Goal: Task Accomplishment & Management: Complete application form

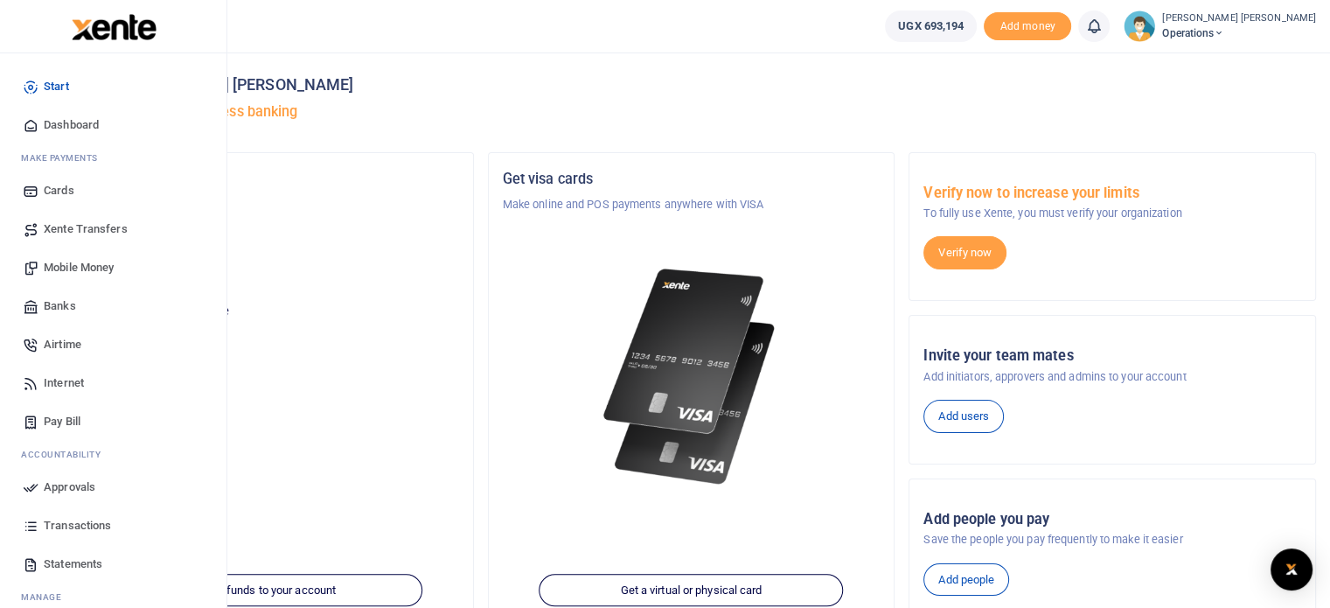
click at [71, 482] on span "Approvals" at bounding box center [70, 486] width 52 height 17
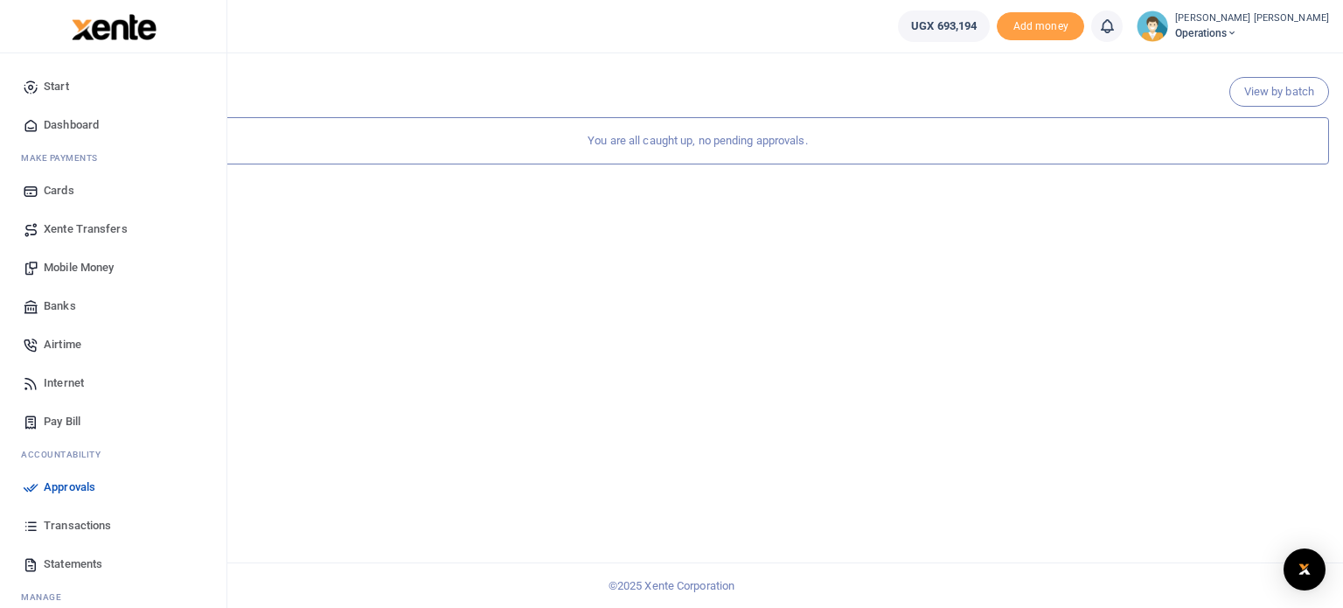
click at [68, 259] on span "Mobile Money" at bounding box center [79, 267] width 70 height 17
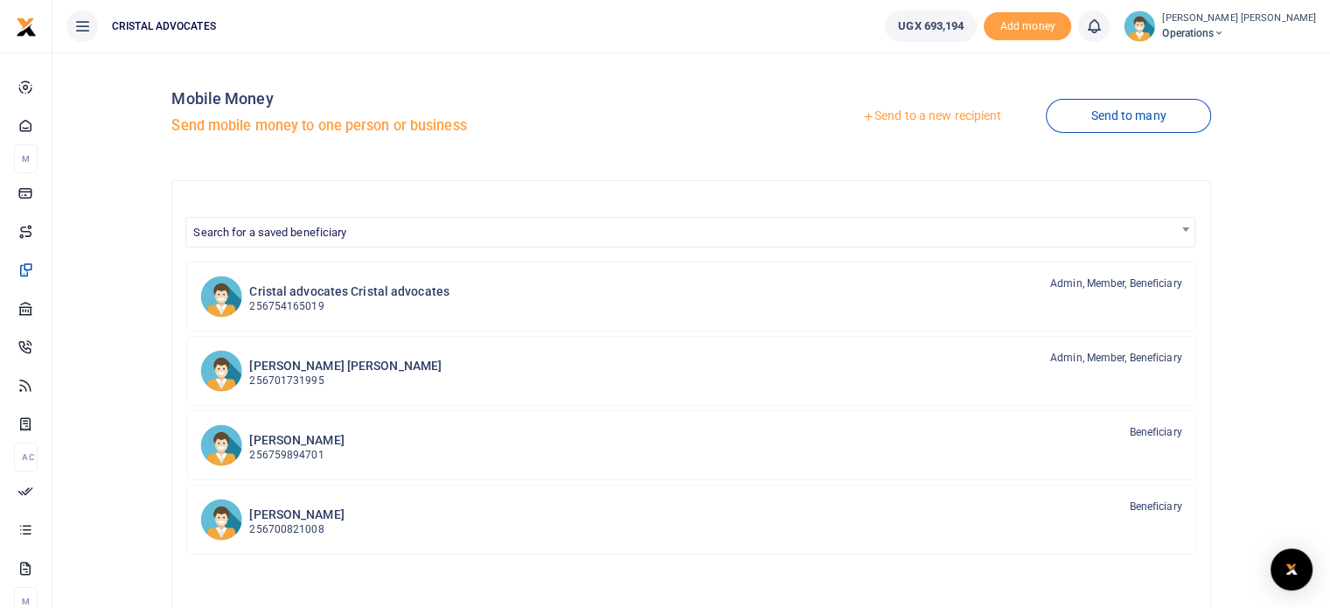
click at [943, 121] on link "Send to a new recipient" at bounding box center [932, 116] width 228 height 31
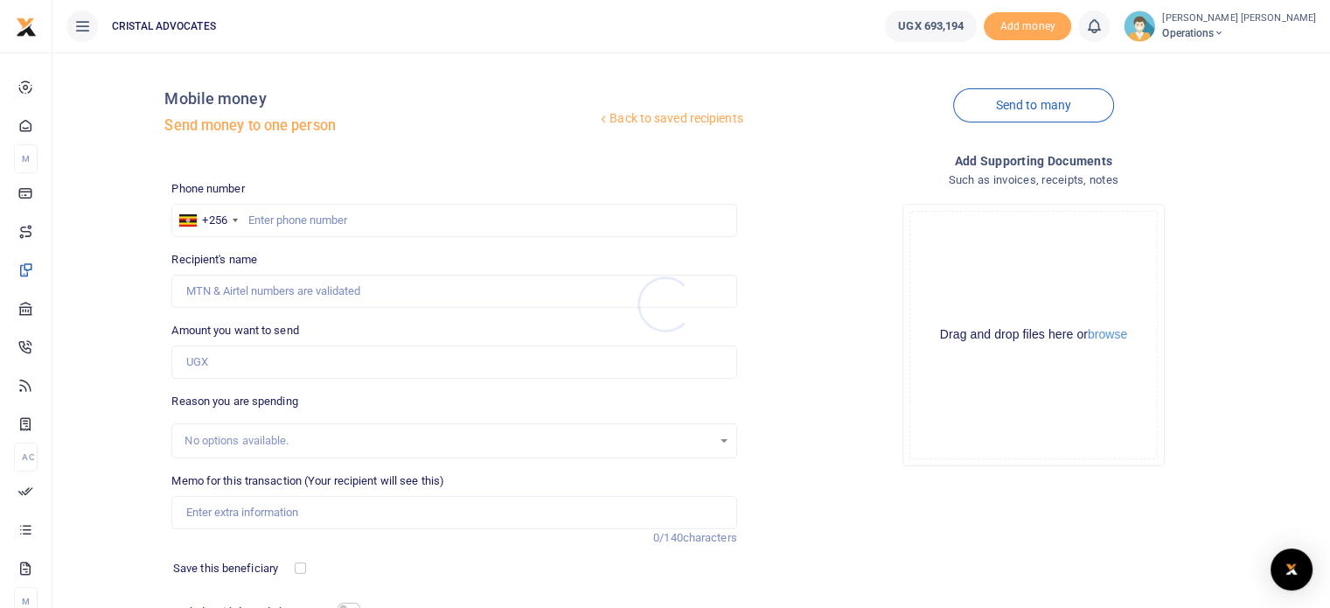
click at [282, 221] on div at bounding box center [665, 304] width 1330 height 608
click at [281, 220] on input "text" at bounding box center [453, 220] width 565 height 33
type input "763290465"
type input "[PERSON_NAME]"
type input "763290465"
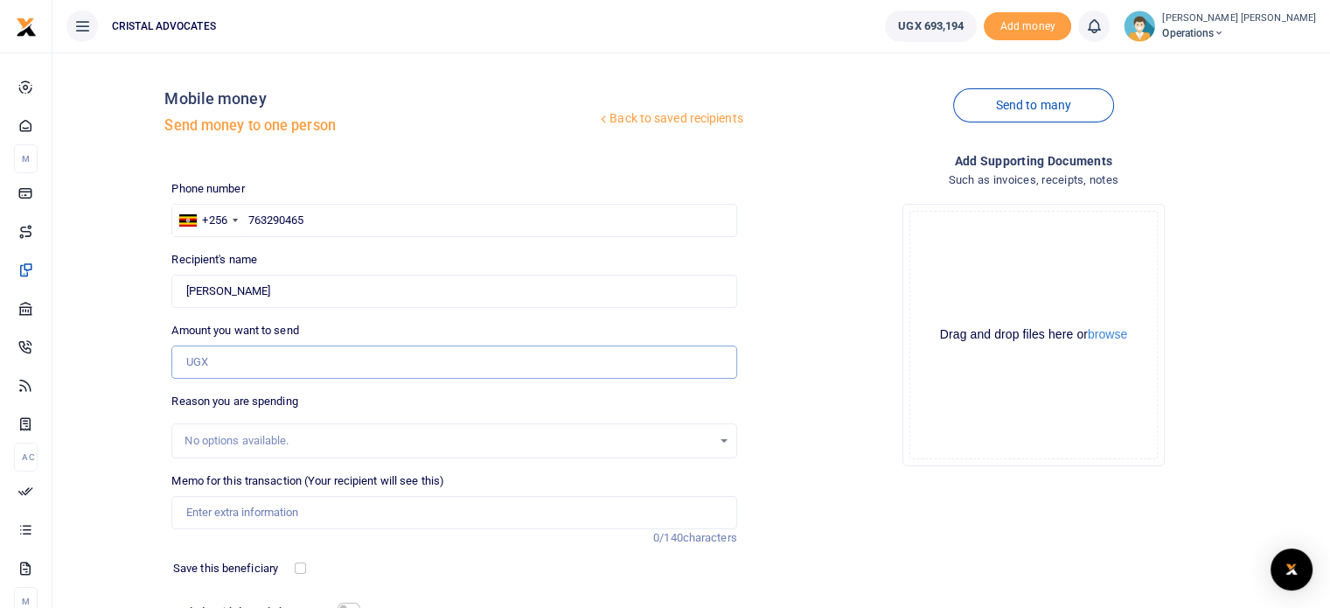
click at [252, 360] on input "Amount you want to send" at bounding box center [453, 361] width 565 height 33
type input "100,000"
click at [249, 514] on input "Memo for this transaction (Your recipient will see this)" at bounding box center [453, 512] width 565 height 33
type input "GPT subscription"
click at [347, 597] on div "Phone number +256 Uganda +256 763290465 Phone is required. Recipient's name Fou…" at bounding box center [453, 439] width 579 height 519
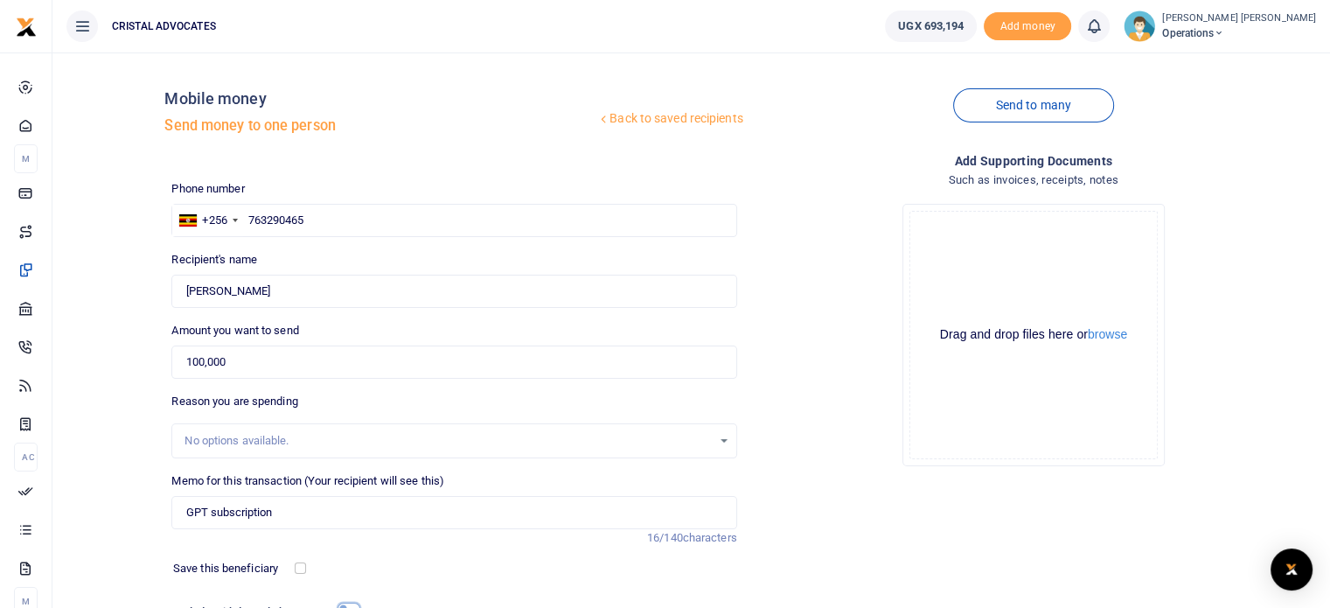
click at [348, 604] on input "checkbox" at bounding box center [349, 607] width 23 height 11
checkbox input "true"
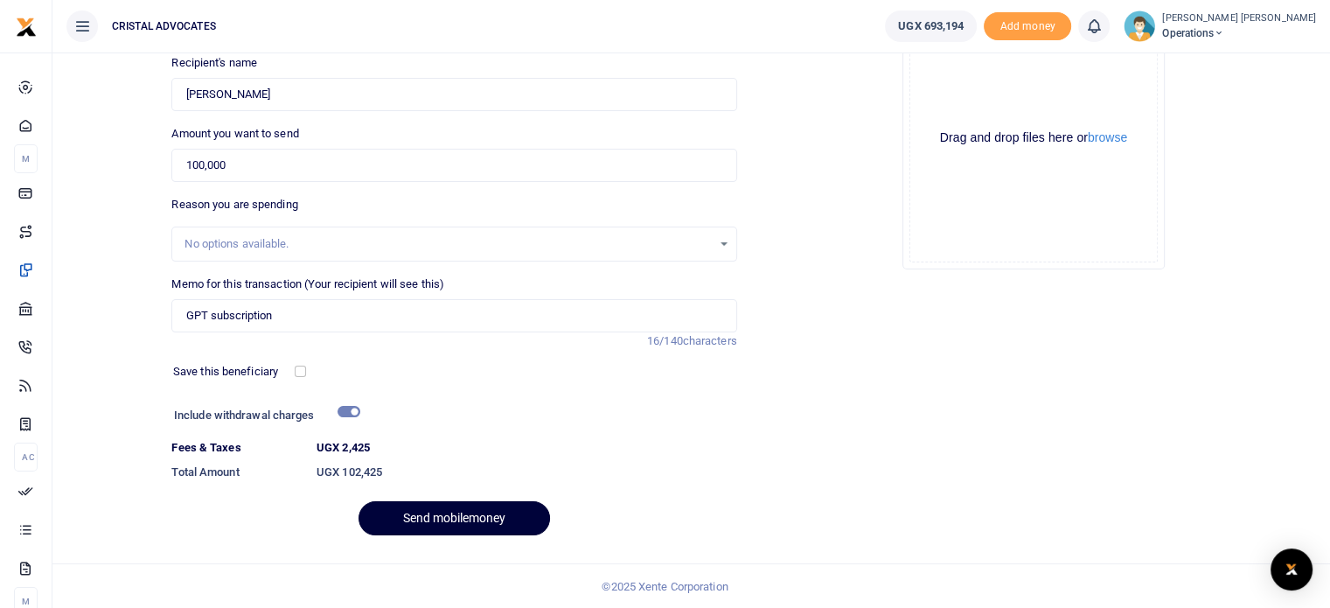
click at [470, 515] on button "Send mobilemoney" at bounding box center [454, 518] width 191 height 34
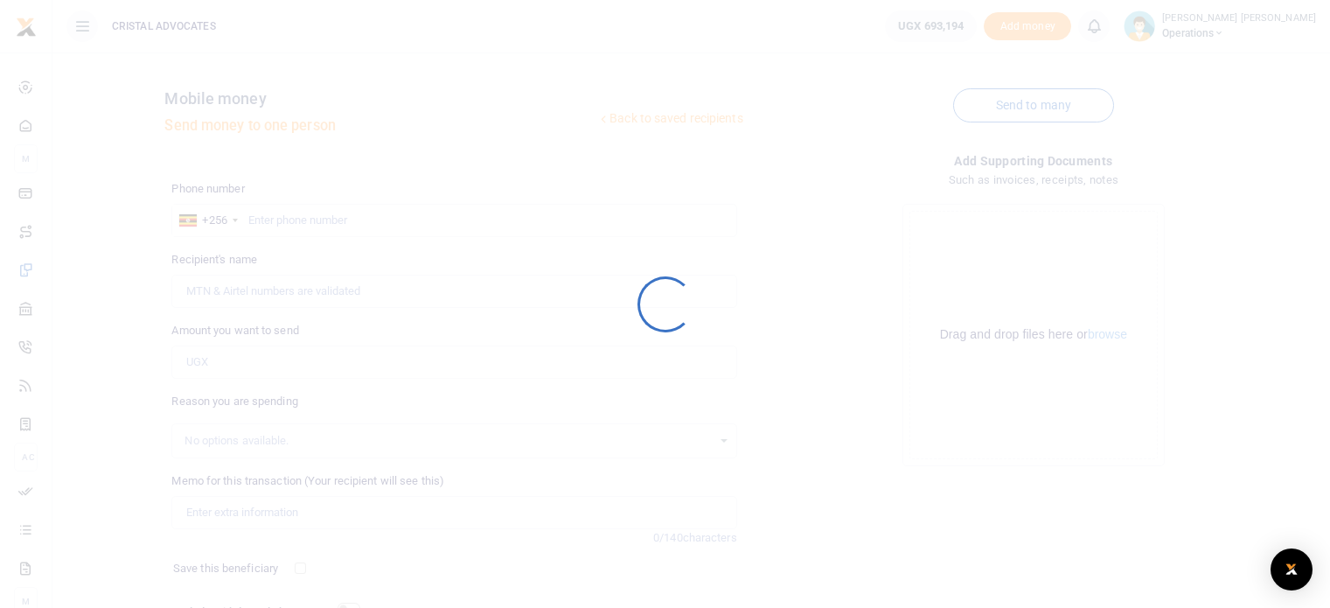
scroll to position [149, 0]
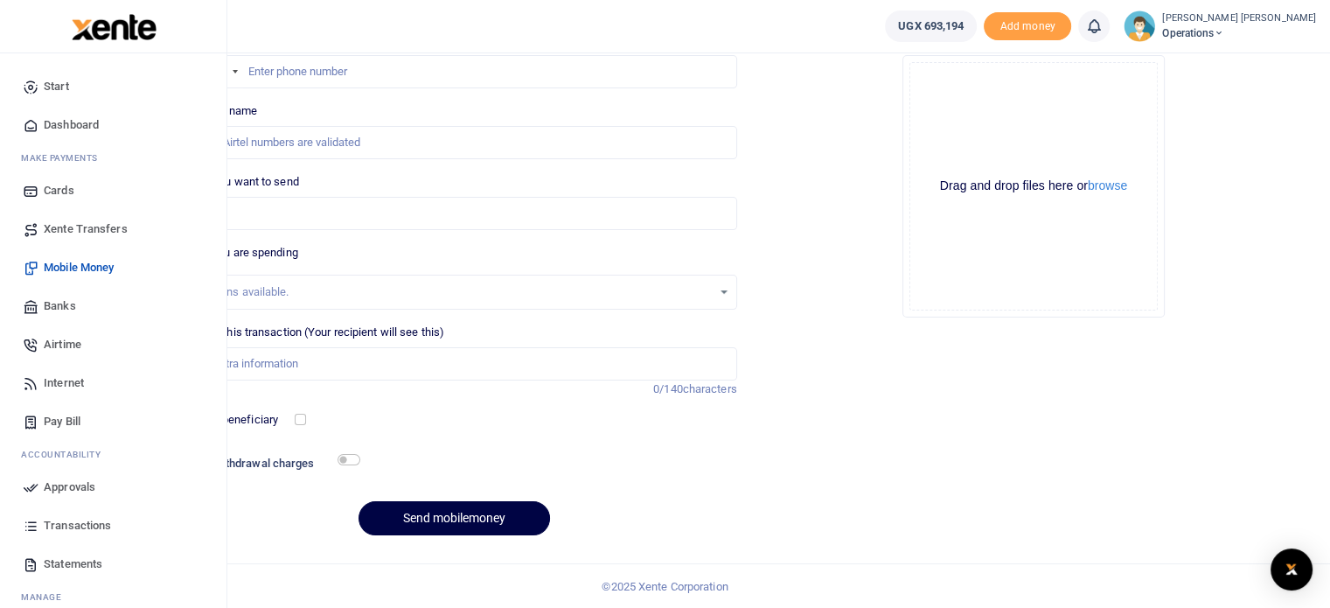
click at [76, 482] on span "Approvals" at bounding box center [70, 486] width 52 height 17
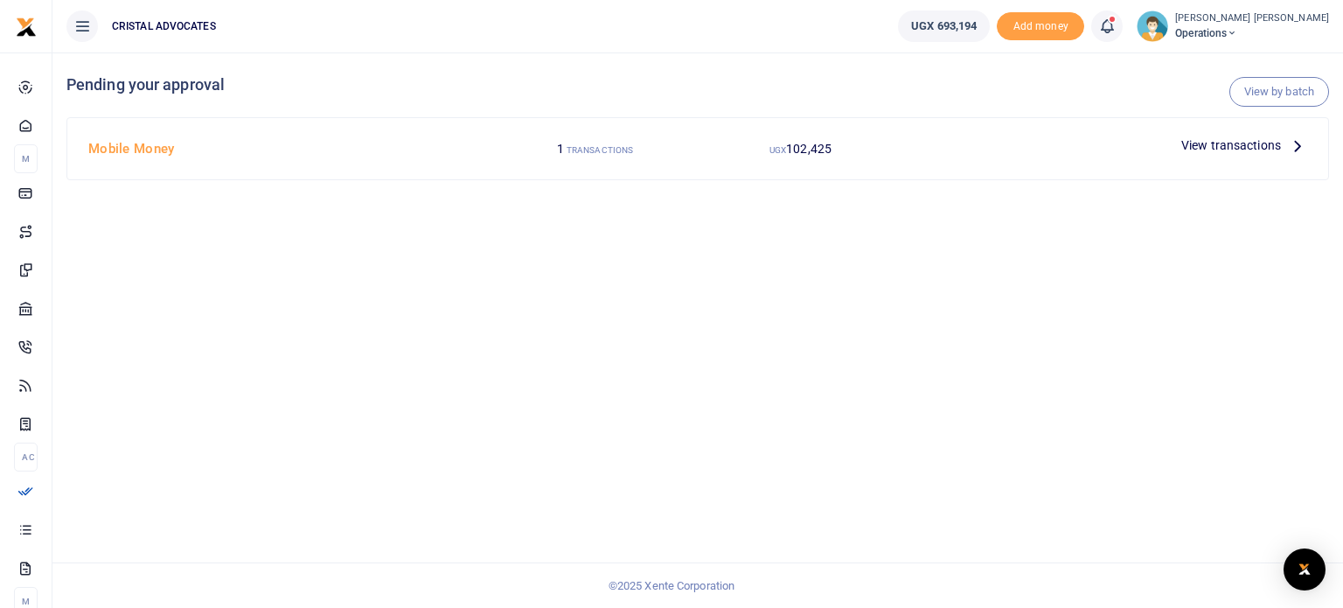
click at [1305, 146] on icon at bounding box center [1297, 145] width 19 height 19
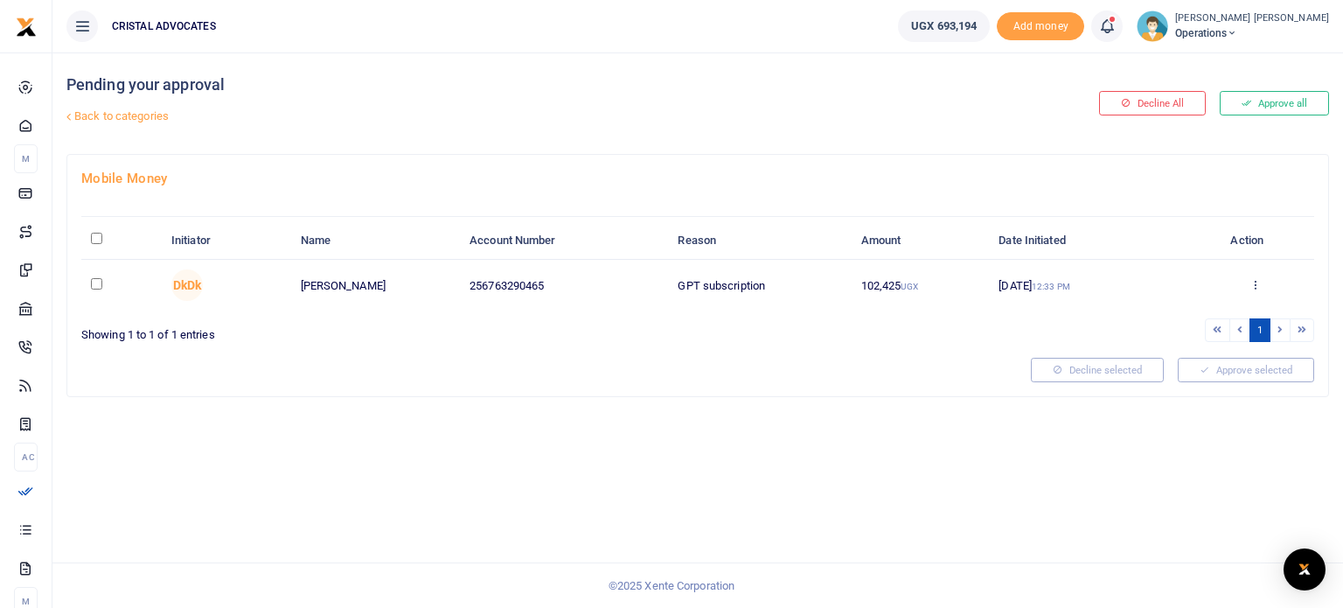
click at [109, 279] on td at bounding box center [121, 285] width 80 height 51
click at [103, 279] on td at bounding box center [121, 285] width 80 height 51
click at [101, 280] on input "checkbox" at bounding box center [96, 283] width 11 height 11
checkbox input "true"
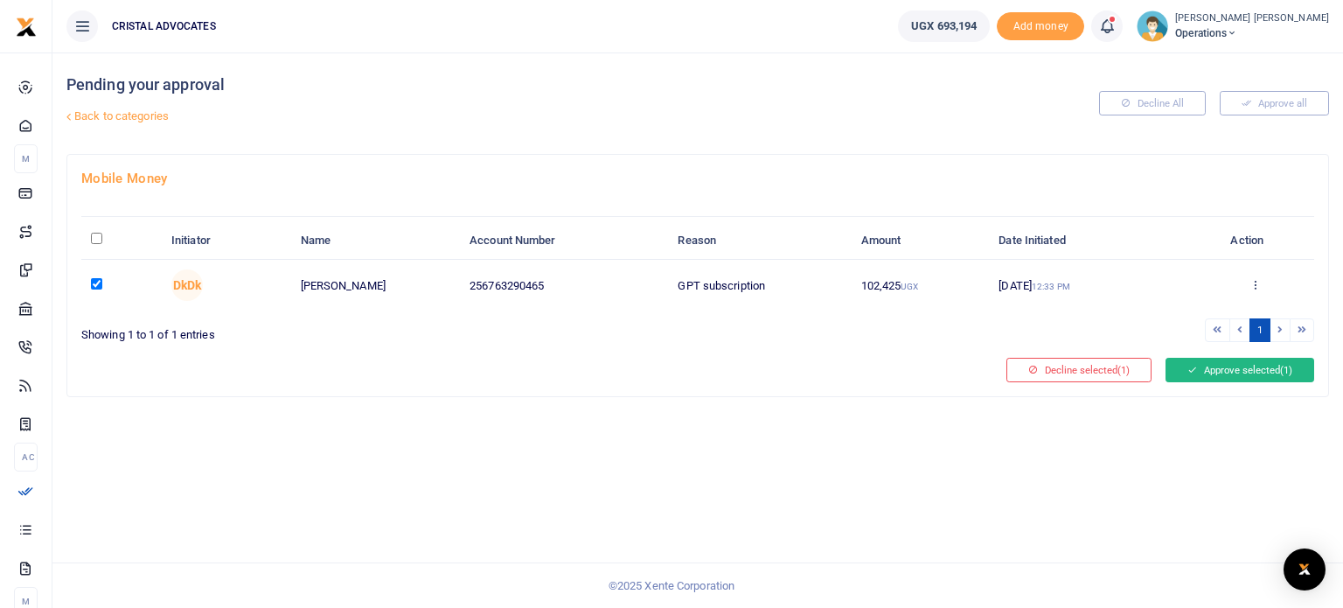
click at [1197, 358] on button "Approve selected (1)" at bounding box center [1240, 370] width 149 height 24
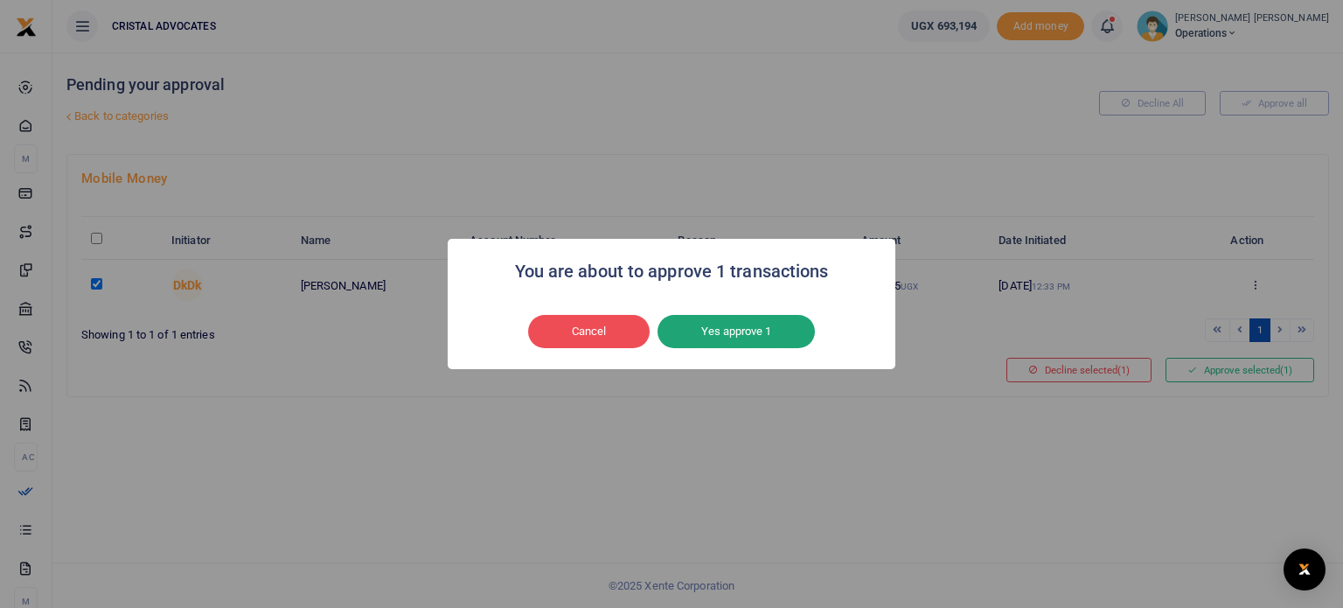
click at [737, 331] on button "Yes approve 1" at bounding box center [736, 331] width 157 height 33
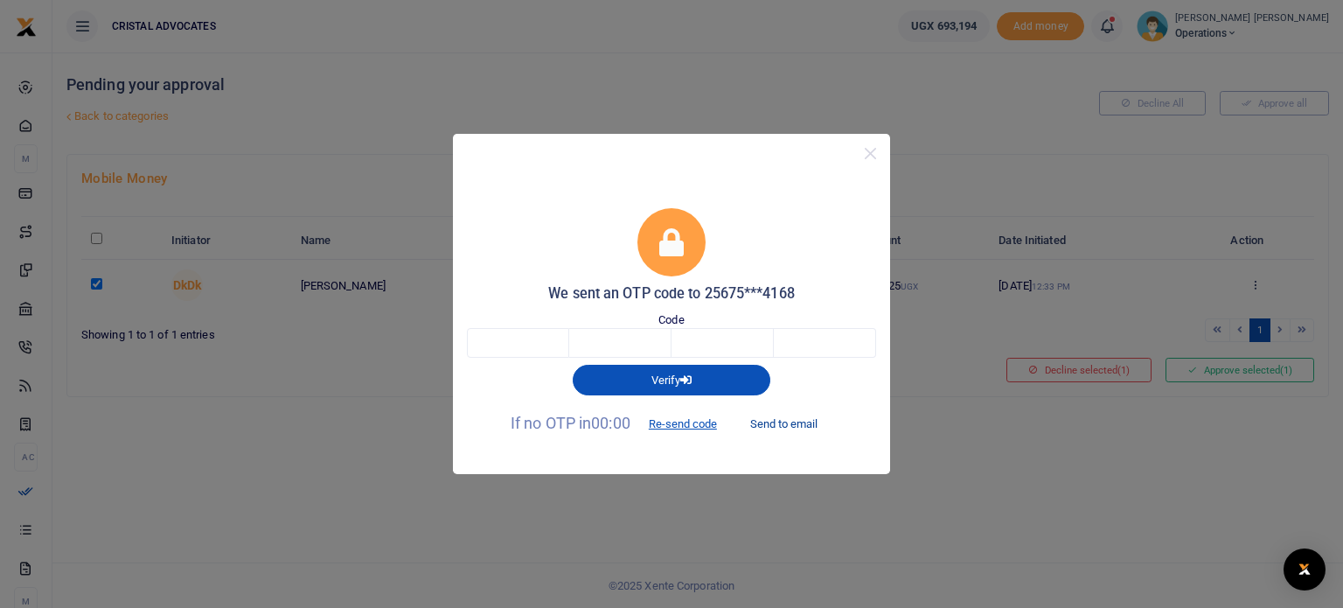
click at [776, 418] on button "Send to email" at bounding box center [783, 424] width 97 height 30
click at [504, 339] on input "text" at bounding box center [518, 343] width 102 height 30
type input "9"
type input "7"
type input "8"
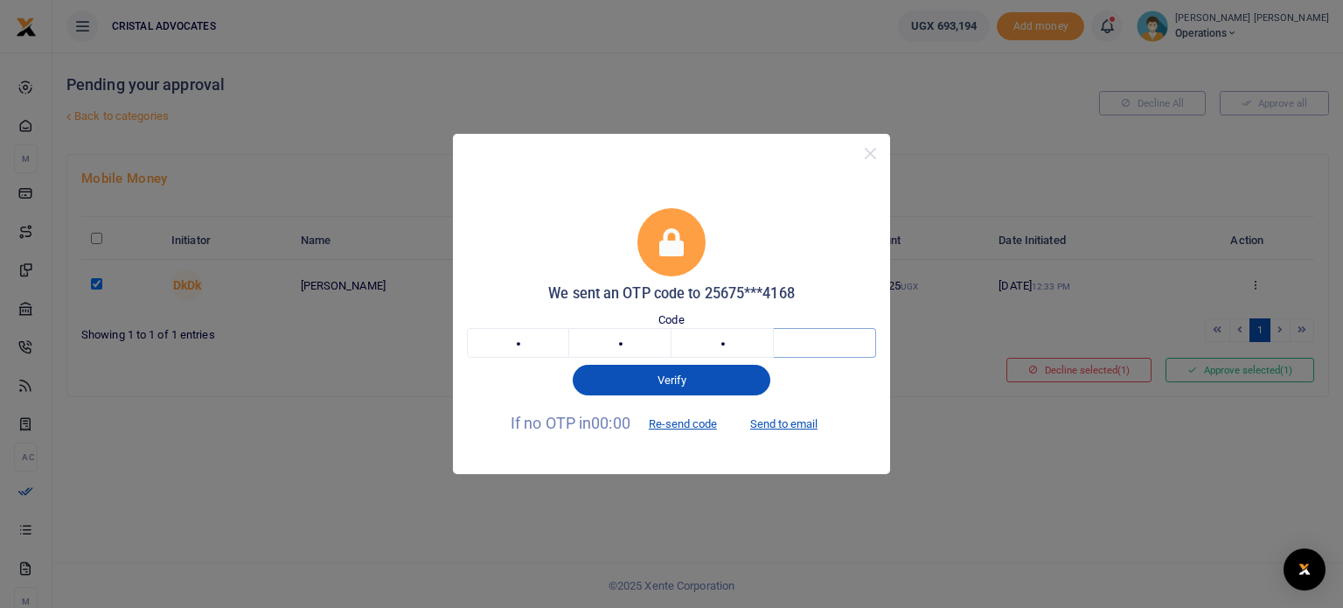
type input "2"
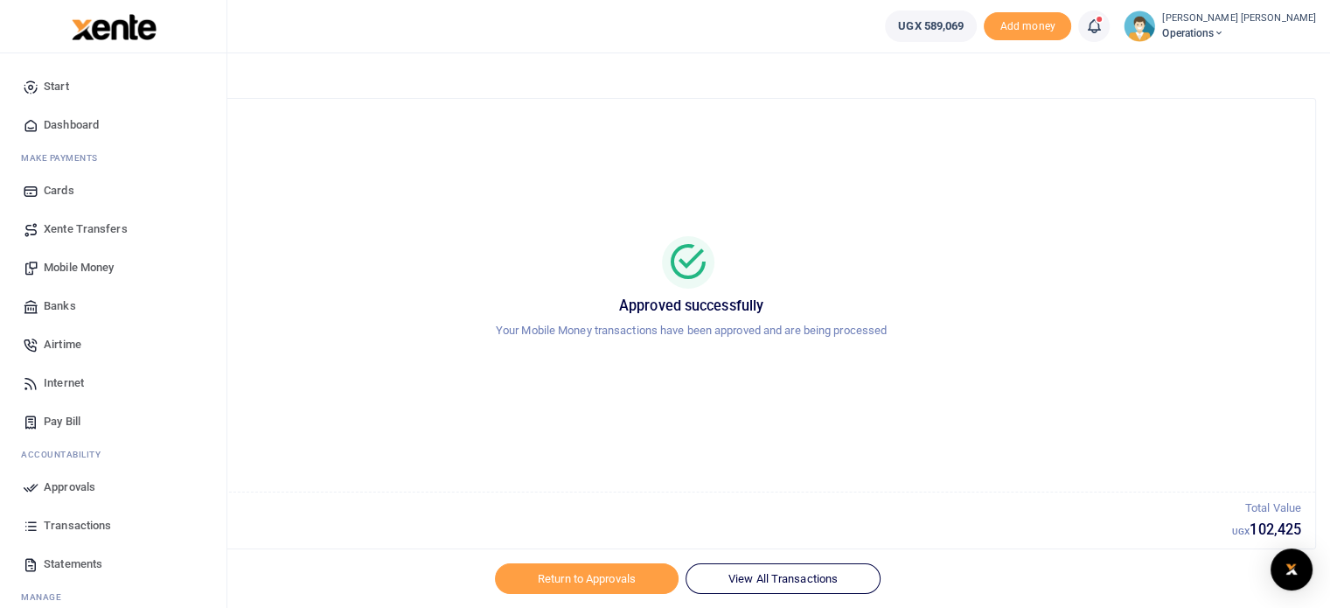
click at [62, 263] on span "Mobile Money" at bounding box center [79, 267] width 70 height 17
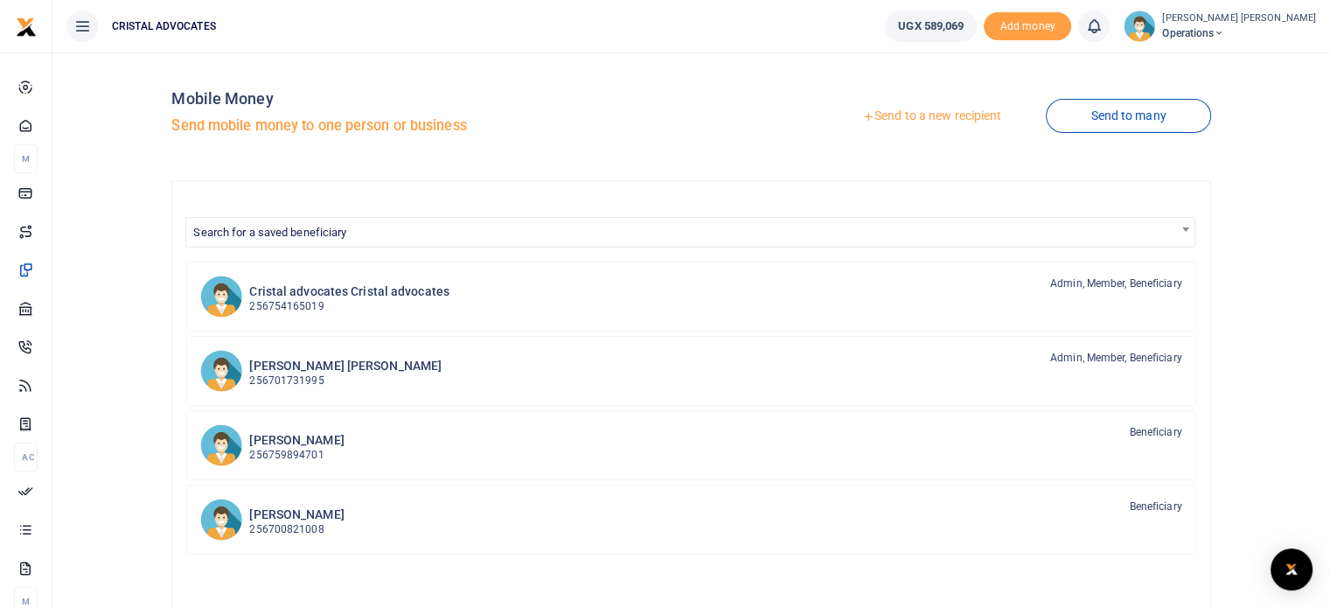
click at [919, 110] on link "Send to a new recipient" at bounding box center [932, 116] width 228 height 31
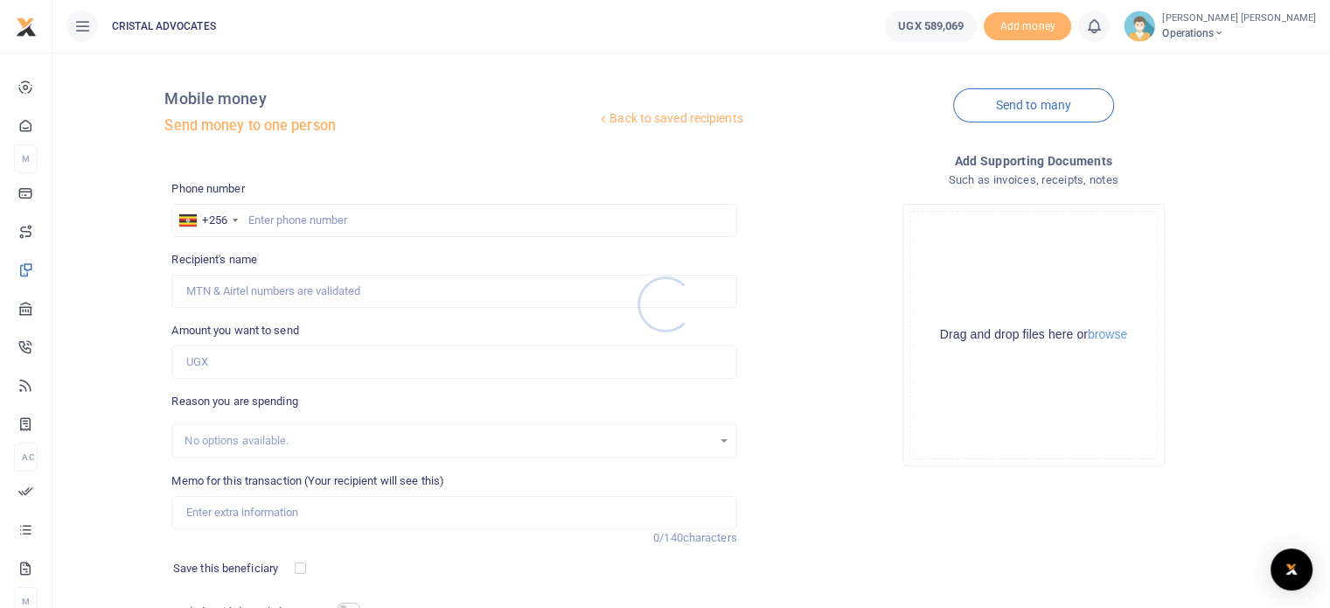
click at [268, 232] on div at bounding box center [665, 304] width 1330 height 608
click at [267, 229] on input "text" at bounding box center [453, 220] width 565 height 33
type input "763290465"
type input "[PERSON_NAME]"
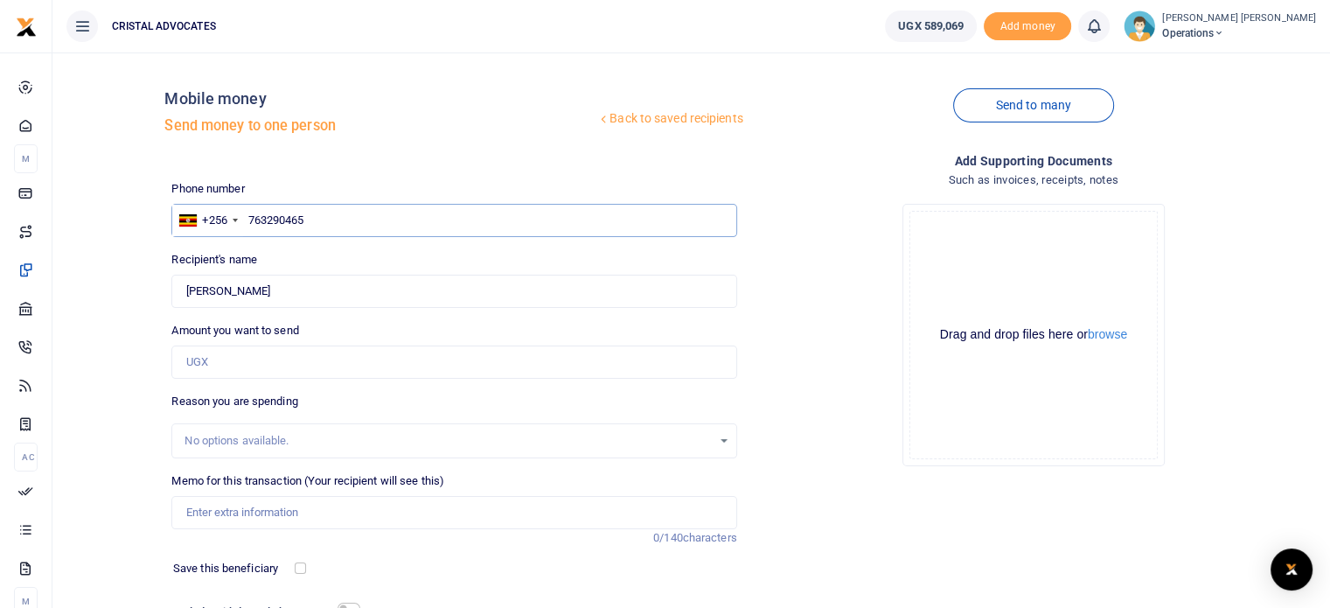
type input "763290465"
click at [215, 361] on input "Amount you want to send" at bounding box center [453, 361] width 565 height 33
type input "150,000"
click at [242, 499] on input "Memo for this transaction (Your recipient will see this)" at bounding box center [453, 512] width 565 height 33
type input "GPT subscription"
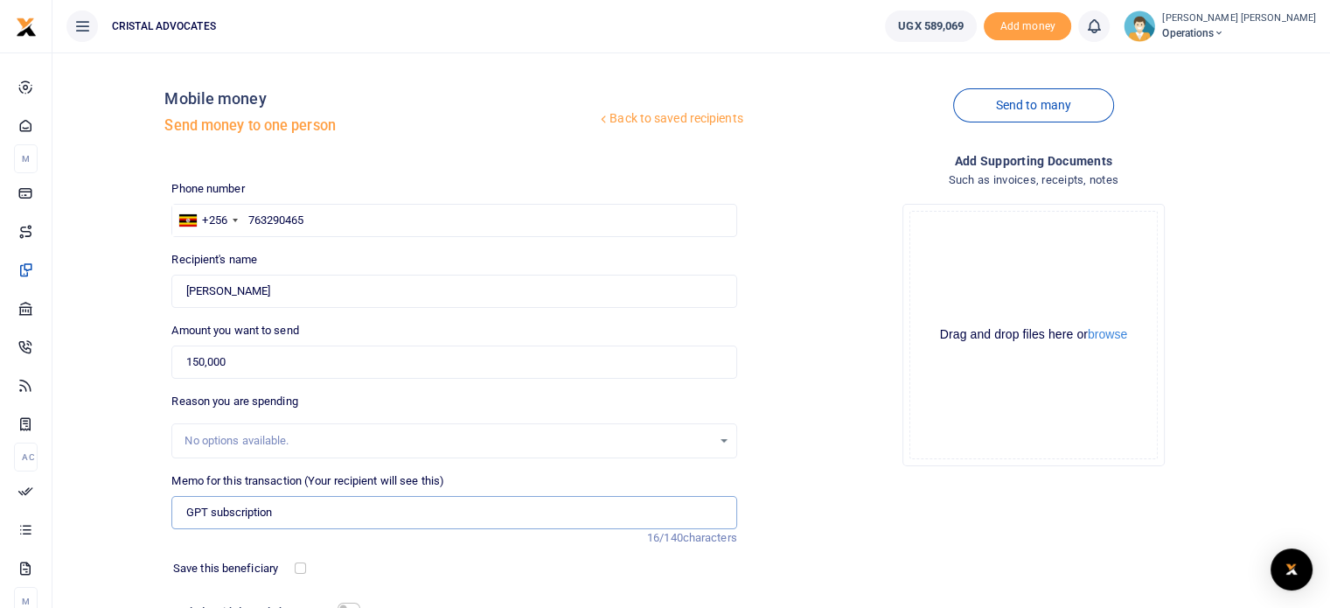
scroll to position [149, 0]
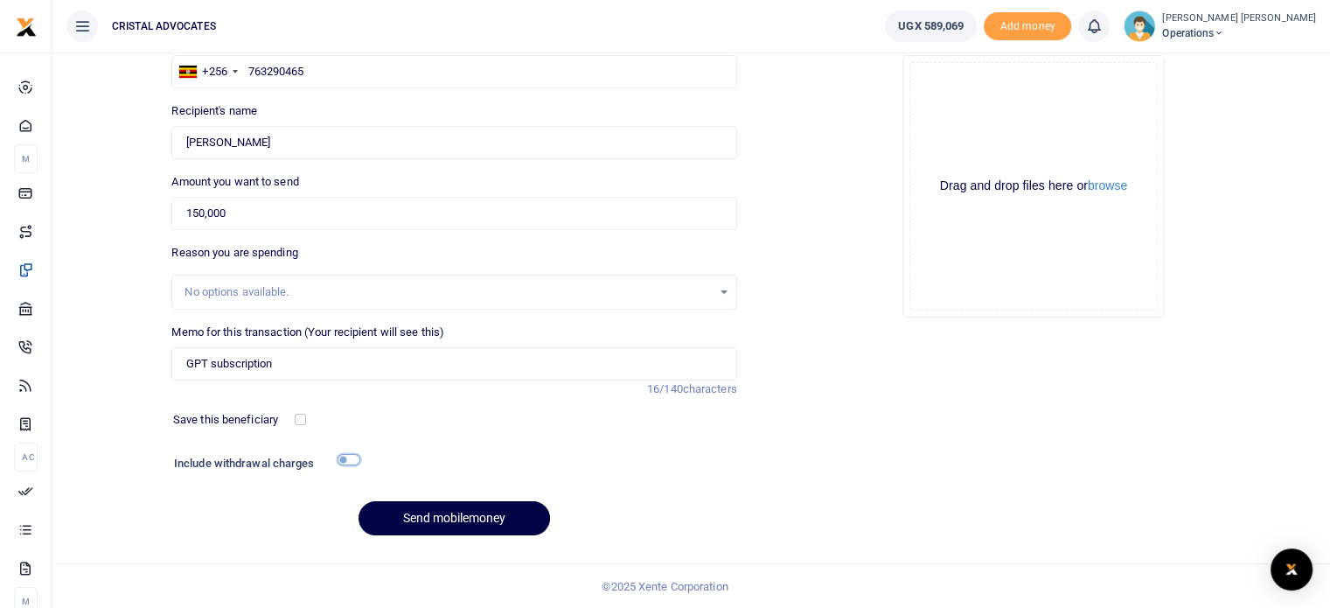
drag, startPoint x: 343, startPoint y: 458, endPoint x: 359, endPoint y: 458, distance: 15.7
click at [359, 458] on input "checkbox" at bounding box center [349, 459] width 23 height 11
checkbox input "true"
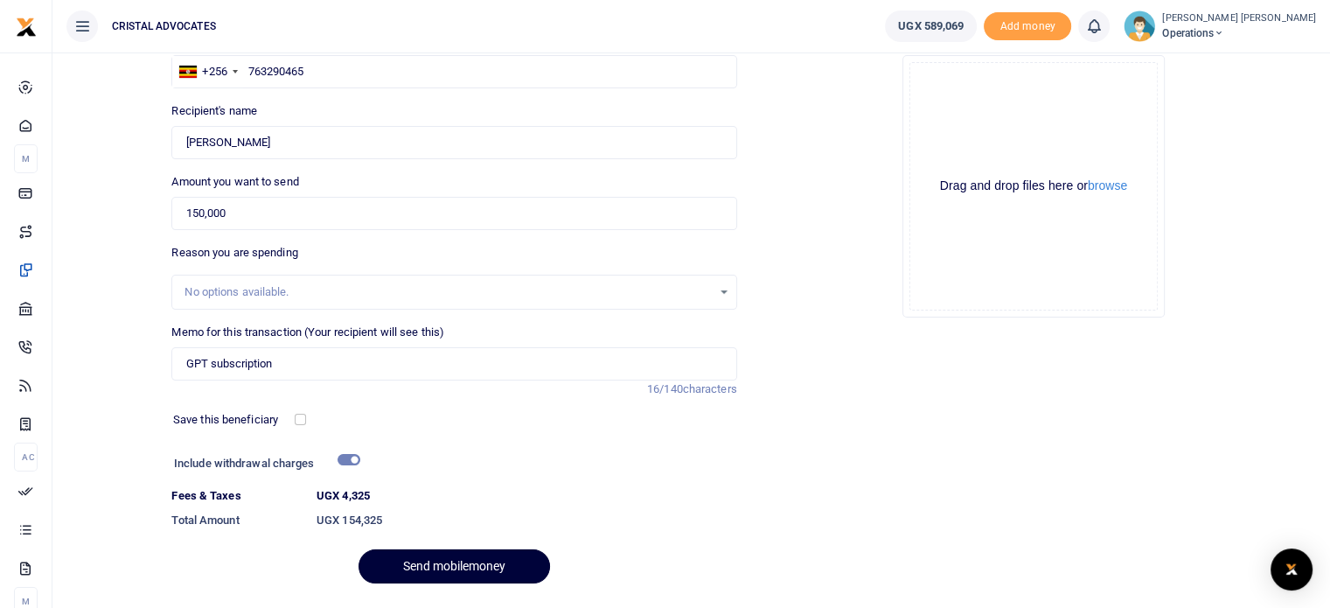
click at [435, 573] on button "Send mobilemoney" at bounding box center [454, 566] width 191 height 34
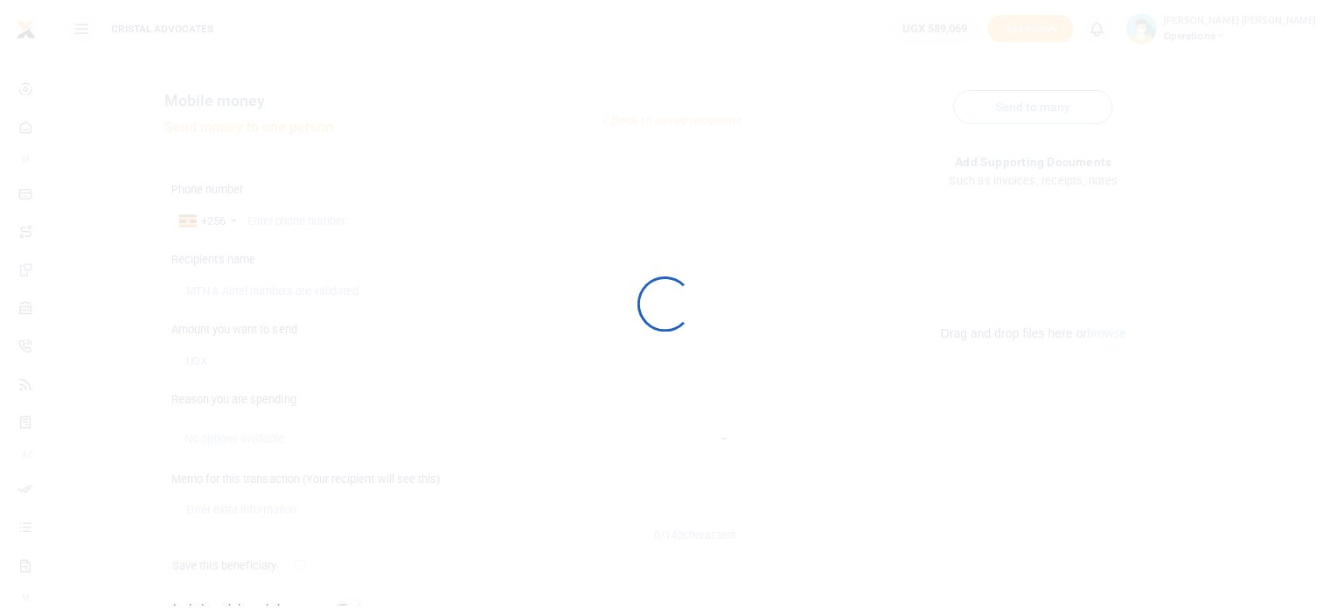
scroll to position [149, 0]
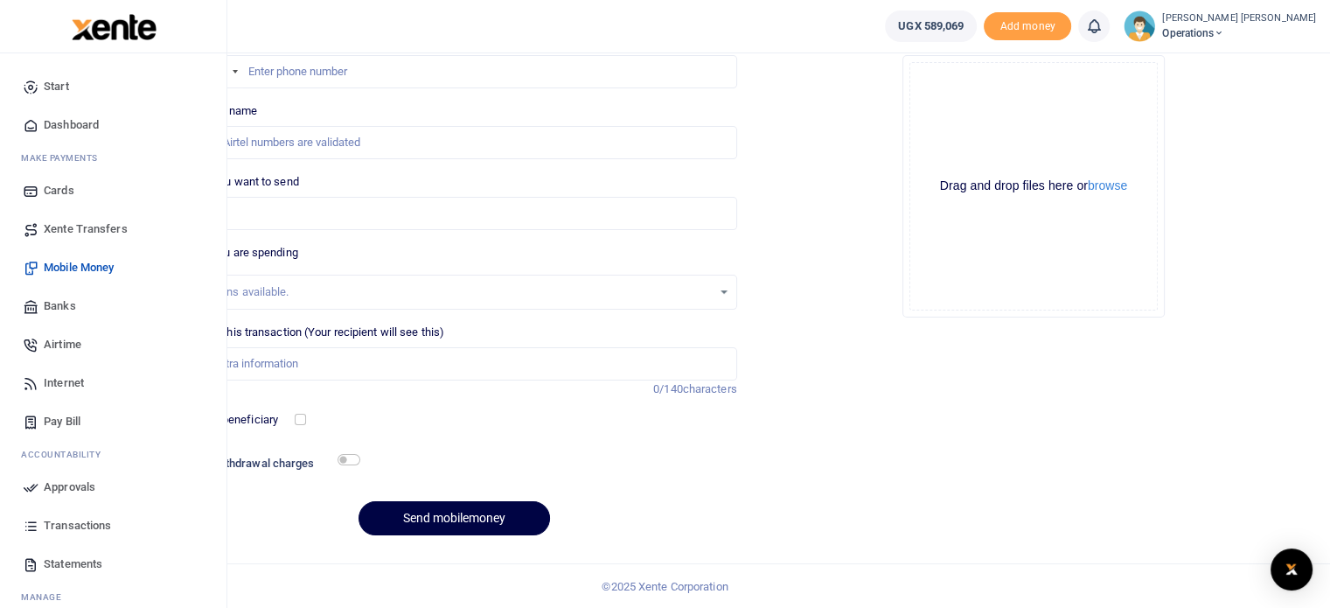
click at [80, 492] on span "Approvals" at bounding box center [70, 486] width 52 height 17
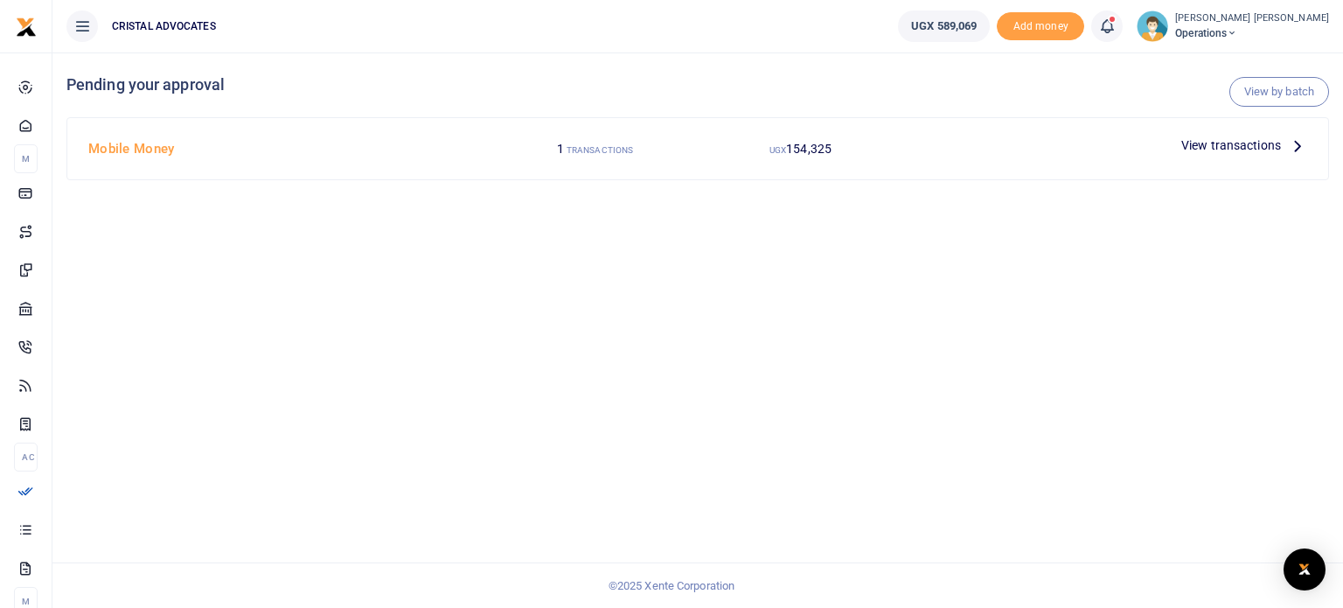
click at [1298, 143] on icon at bounding box center [1297, 145] width 19 height 19
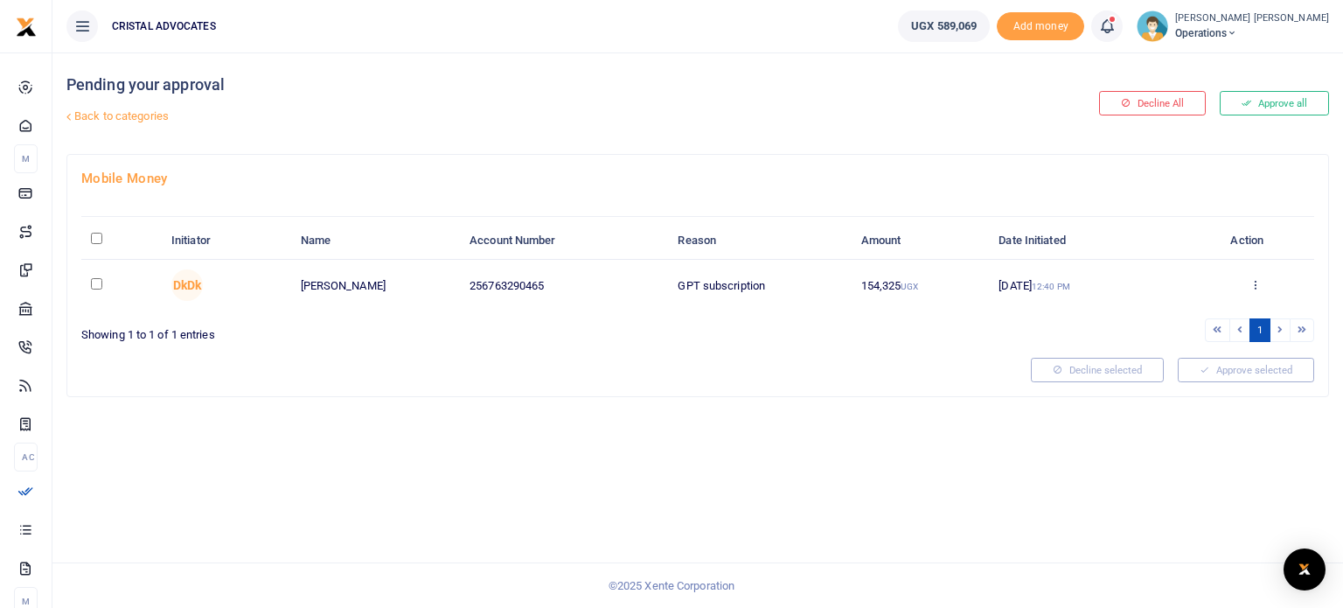
click at [94, 280] on input "checkbox" at bounding box center [96, 283] width 11 height 11
checkbox input "true"
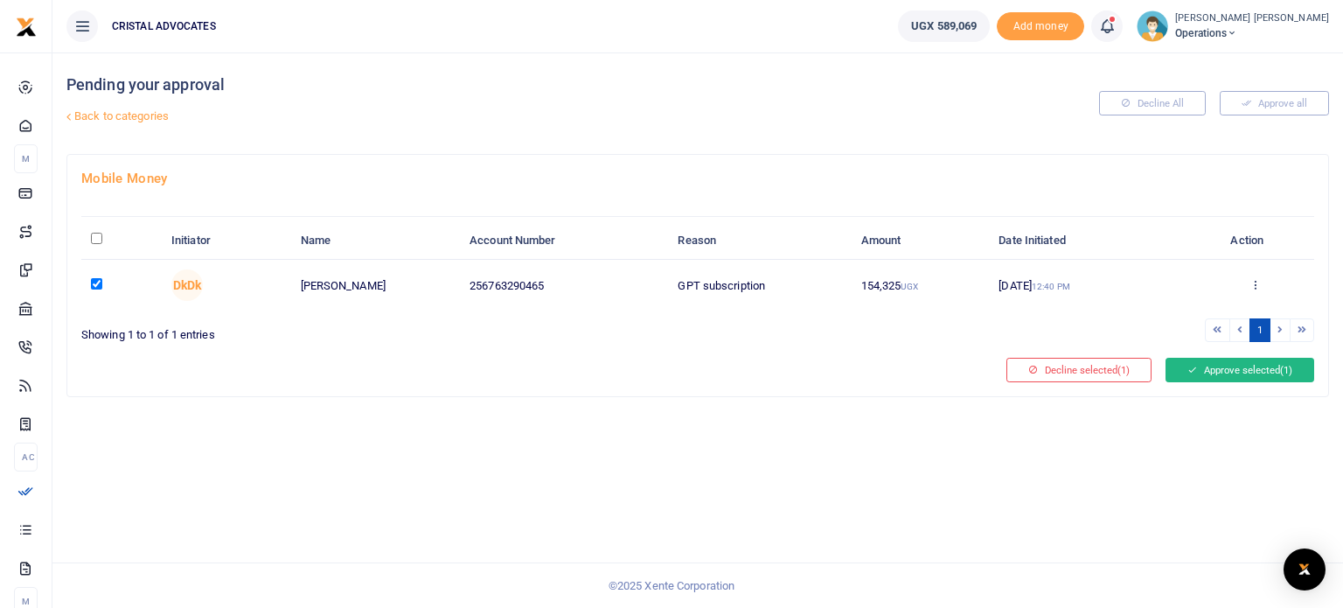
click at [1255, 370] on button "Approve selected (1)" at bounding box center [1240, 370] width 149 height 24
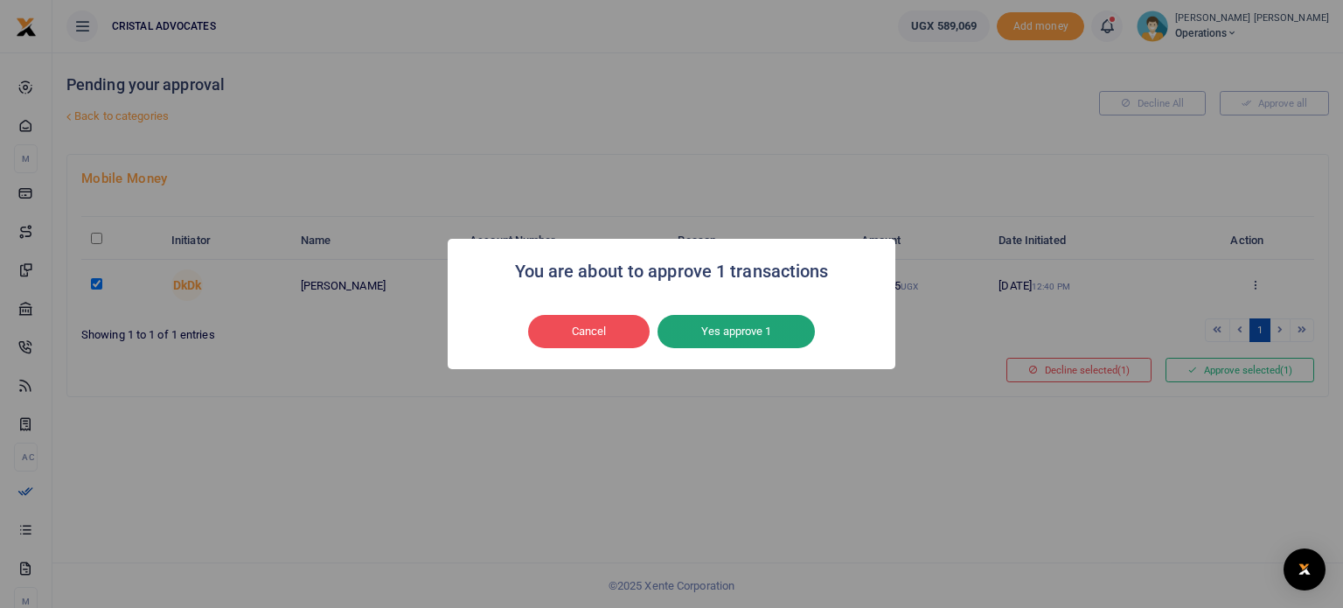
click at [740, 334] on button "Yes approve 1" at bounding box center [736, 331] width 157 height 33
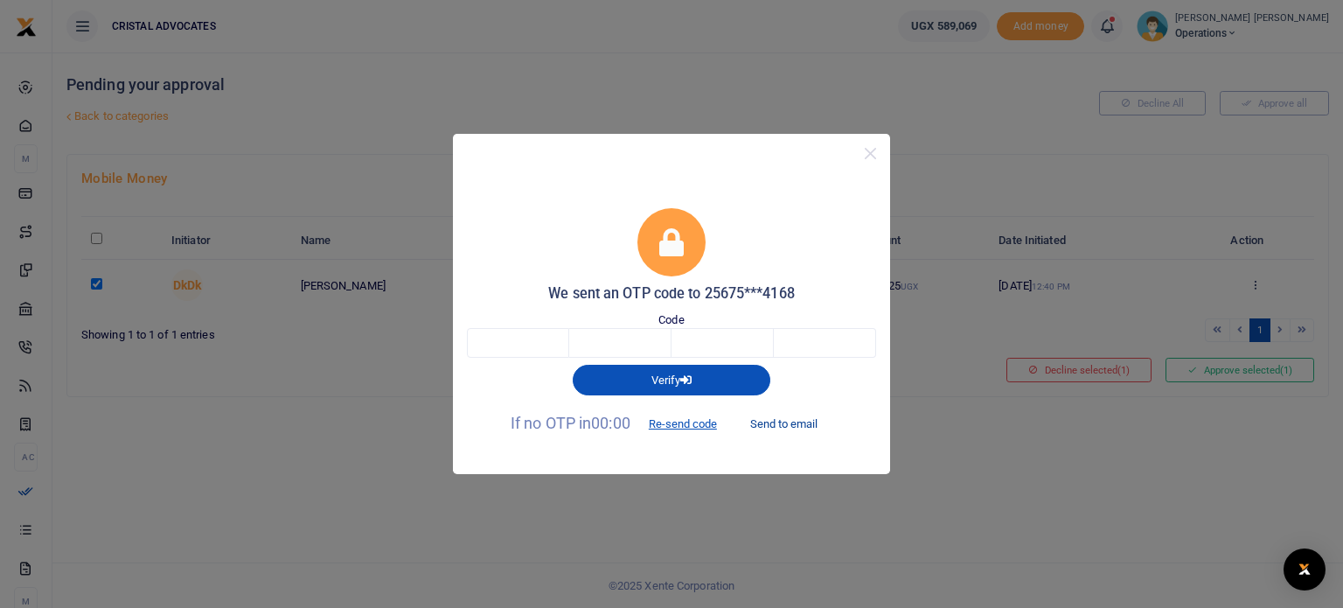
click at [769, 432] on button "Send to email" at bounding box center [783, 424] width 97 height 30
click at [524, 340] on input "text" at bounding box center [518, 343] width 102 height 30
type input "8"
type input "9"
type input "2"
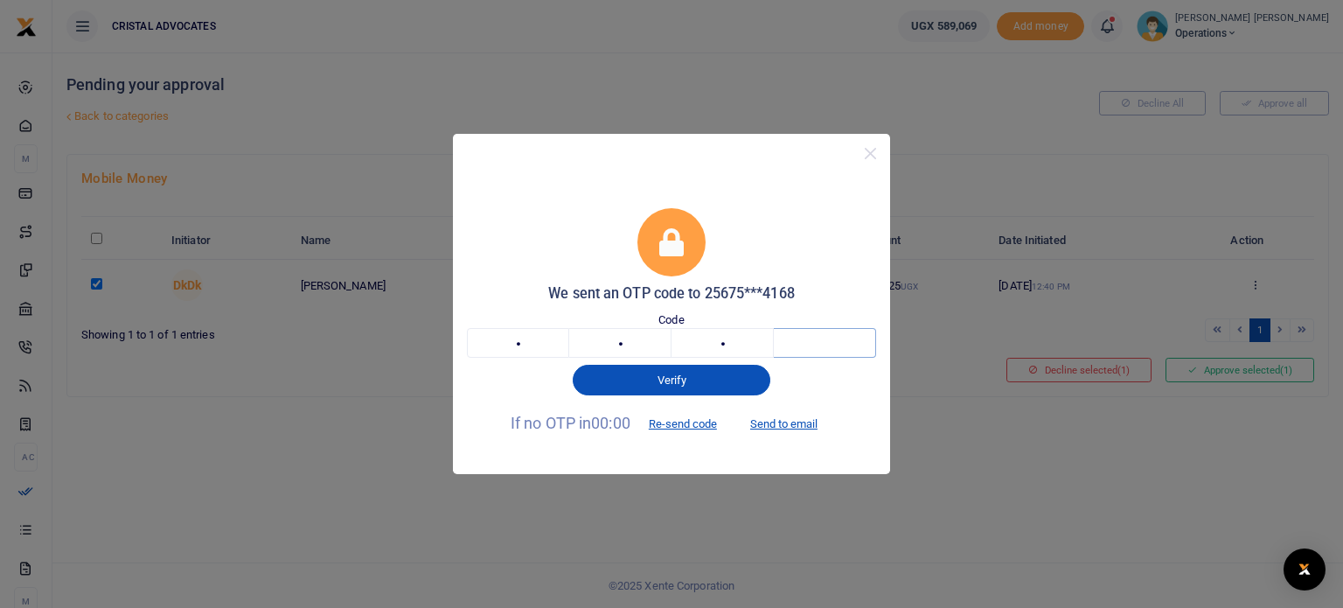
type input "4"
